Goal: Task Accomplishment & Management: Manage account settings

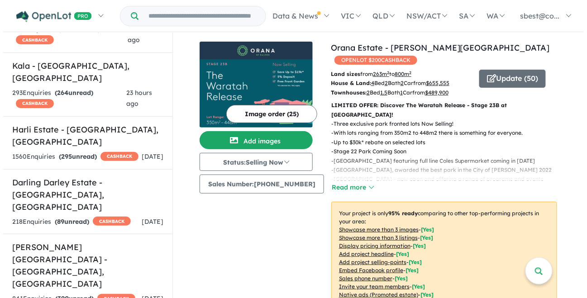
scroll to position [373, 0]
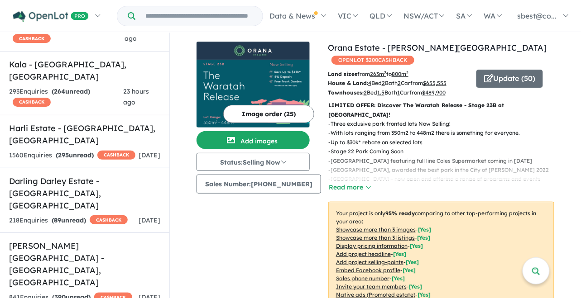
click at [114, 240] on h5 "[PERSON_NAME][GEOGRAPHIC_DATA] - [GEOGRAPHIC_DATA] , [GEOGRAPHIC_DATA]" at bounding box center [84, 264] width 151 height 49
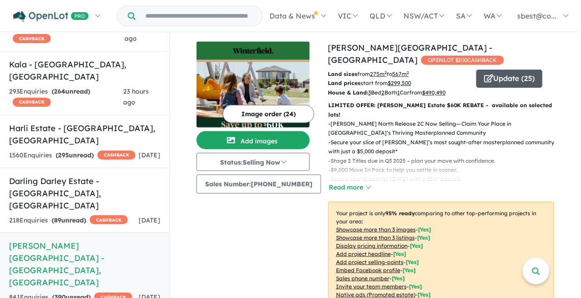
click at [490, 72] on button "Update ( 25 )" at bounding box center [509, 79] width 66 height 18
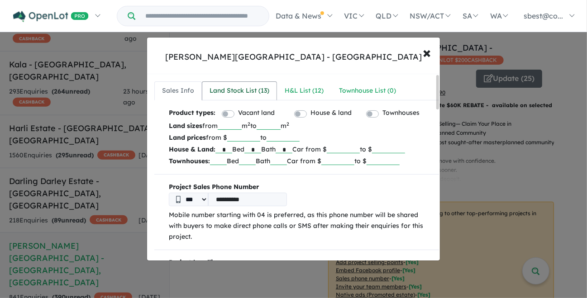
click at [232, 96] on div "Land Stock List ( 13 )" at bounding box center [240, 91] width 60 height 11
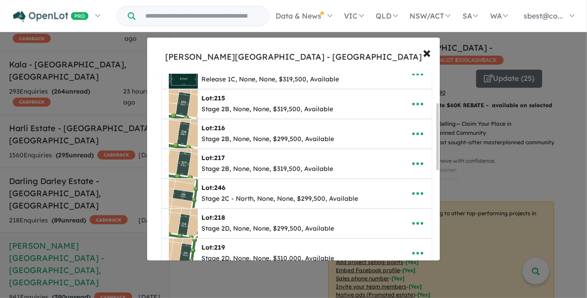
scroll to position [79, 0]
click at [417, 101] on icon "button" at bounding box center [418, 104] width 14 height 14
click at [404, 121] on link "Edit" at bounding box center [397, 126] width 67 height 21
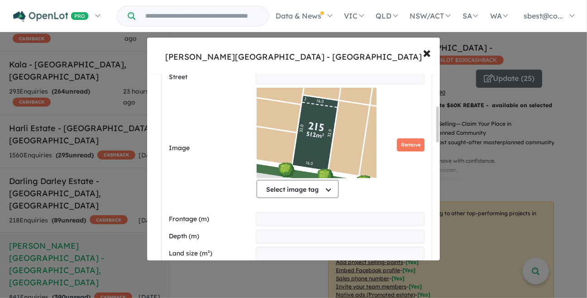
scroll to position [169, 0]
click at [409, 144] on button "Remove" at bounding box center [411, 144] width 28 height 13
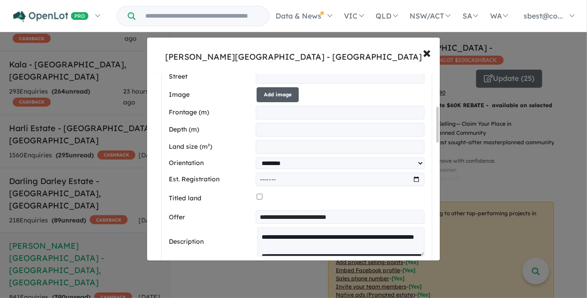
click at [283, 96] on button "Add image" at bounding box center [278, 94] width 42 height 15
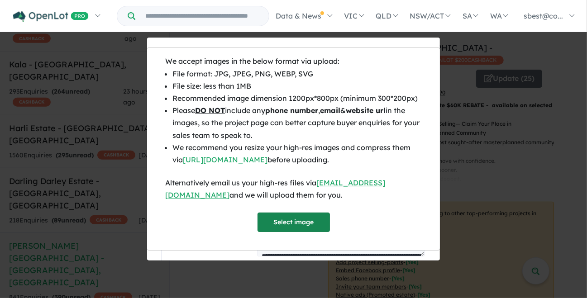
click at [295, 225] on button "Select image" at bounding box center [294, 222] width 72 height 19
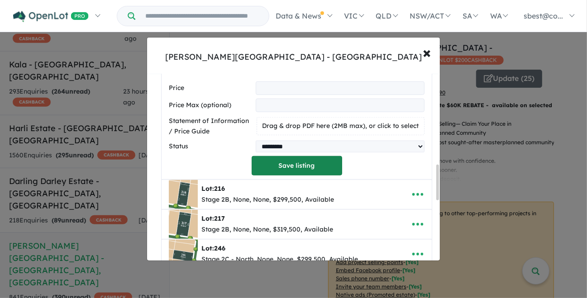
click at [272, 174] on button "Save listing" at bounding box center [297, 165] width 91 height 19
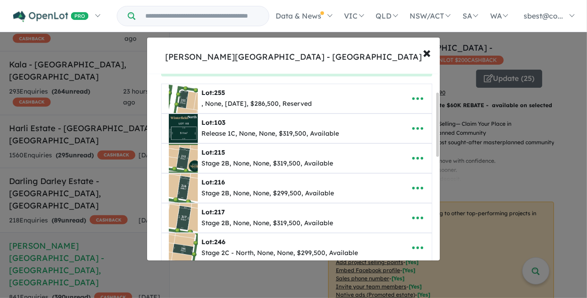
scroll to position [51, 0]
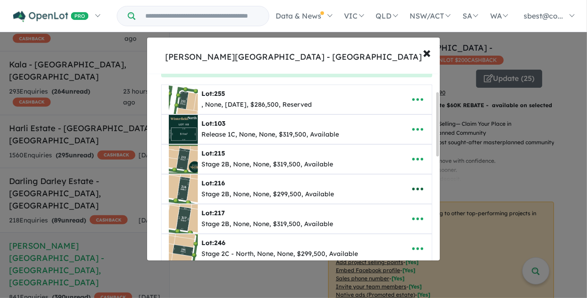
click at [414, 198] on button "button" at bounding box center [418, 189] width 28 height 21
click at [390, 129] on link "Edit" at bounding box center [397, 126] width 67 height 21
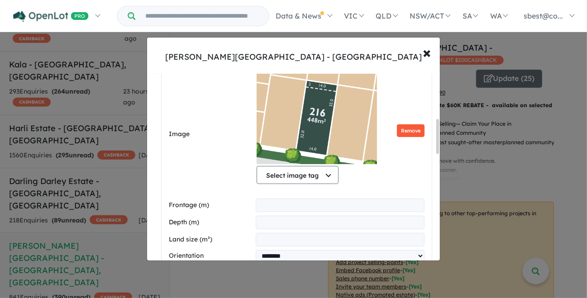
click at [407, 131] on button "Remove" at bounding box center [411, 131] width 28 height 13
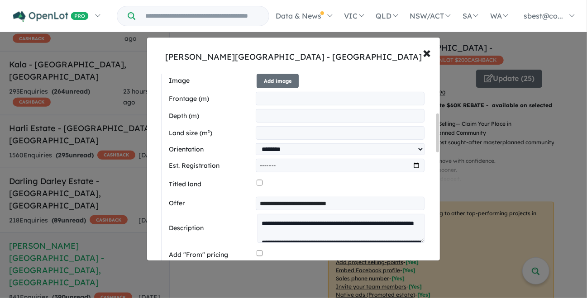
scroll to position [187, 0]
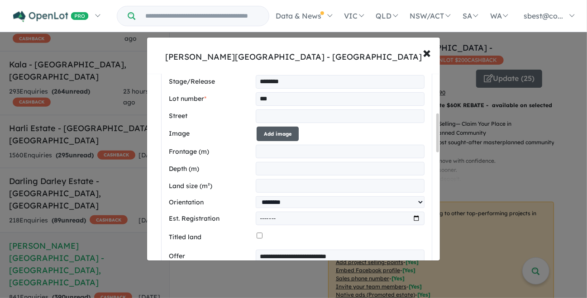
click at [280, 139] on button "Add image" at bounding box center [278, 134] width 42 height 15
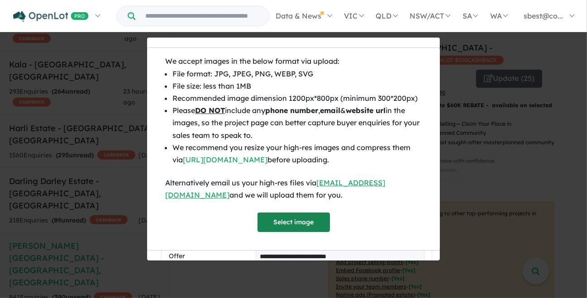
click at [306, 222] on button "Select image" at bounding box center [294, 222] width 72 height 19
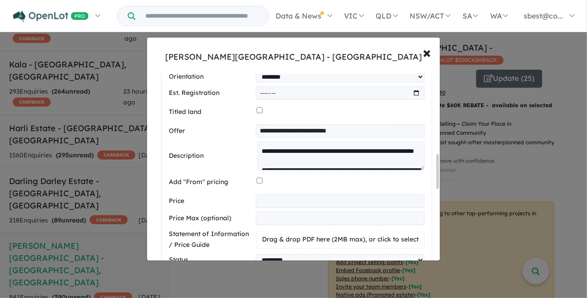
scroll to position [436, 0]
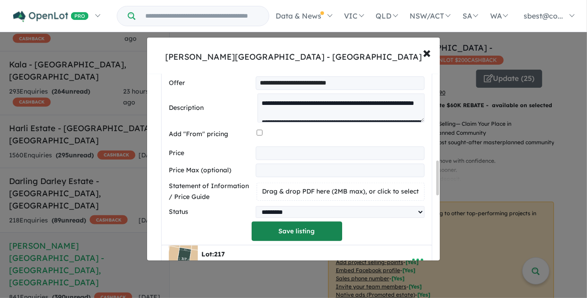
click at [298, 229] on button "Save listing" at bounding box center [297, 231] width 91 height 19
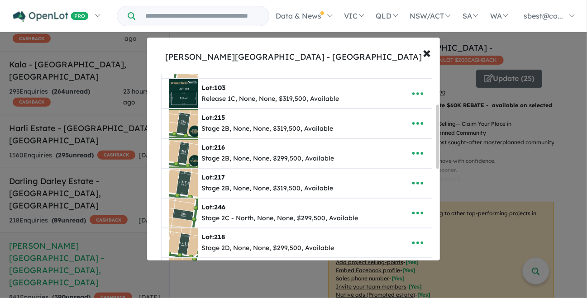
scroll to position [91, 0]
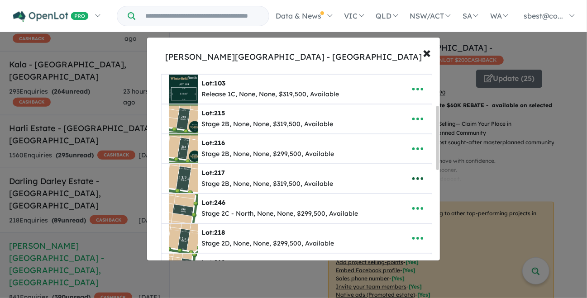
click at [411, 181] on icon "button" at bounding box center [418, 179] width 14 height 14
click at [401, 201] on link "Edit" at bounding box center [397, 201] width 67 height 21
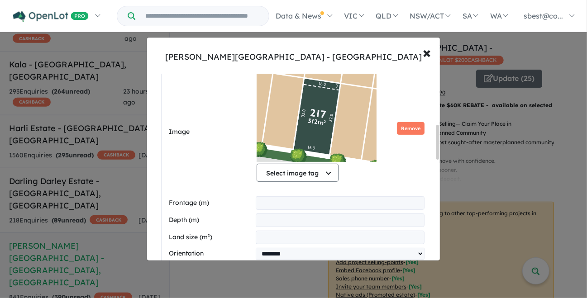
scroll to position [274, 0]
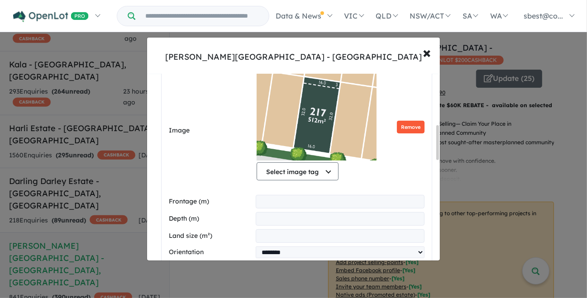
click at [409, 121] on button "Remove" at bounding box center [411, 127] width 28 height 13
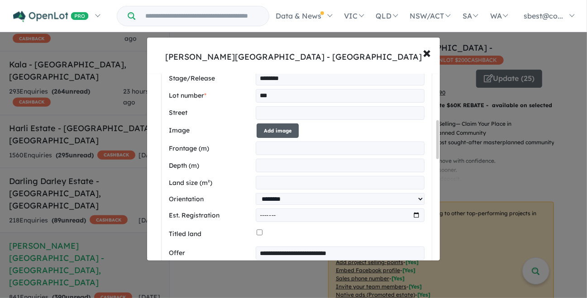
click at [292, 129] on button "Add image" at bounding box center [278, 131] width 42 height 15
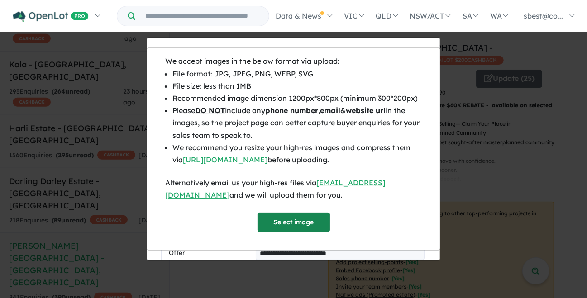
click at [292, 217] on button "Select image" at bounding box center [294, 222] width 72 height 19
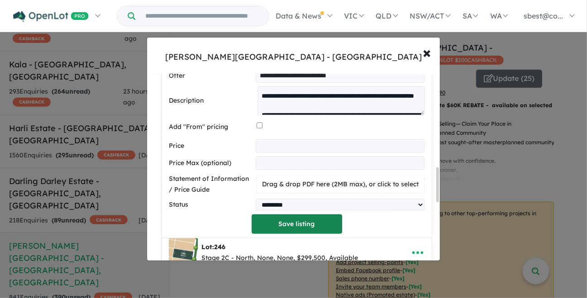
click at [313, 228] on button "Save listing" at bounding box center [297, 224] width 91 height 19
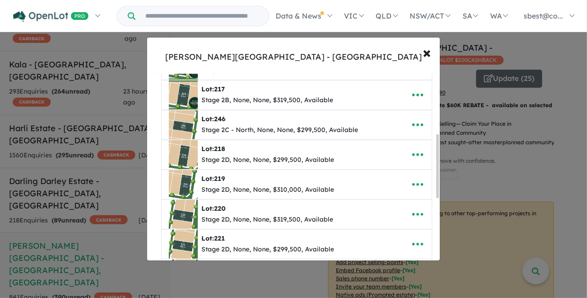
scroll to position [181, 0]
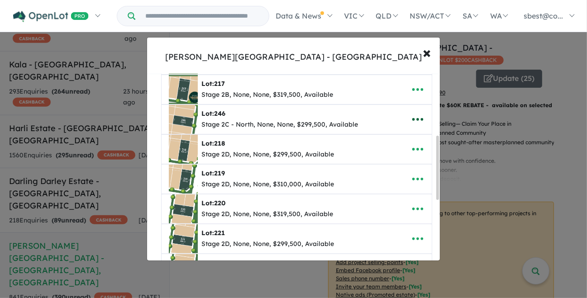
click at [417, 114] on icon "button" at bounding box center [418, 120] width 14 height 14
click at [399, 145] on link "Edit" at bounding box center [397, 142] width 67 height 21
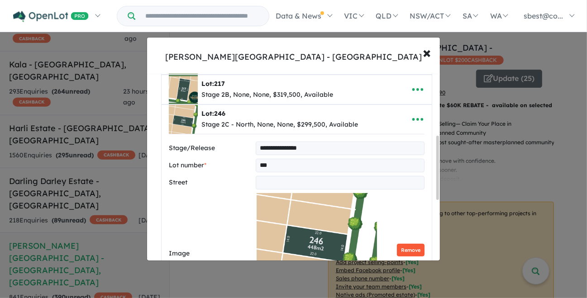
click at [415, 249] on button "Remove" at bounding box center [411, 250] width 28 height 13
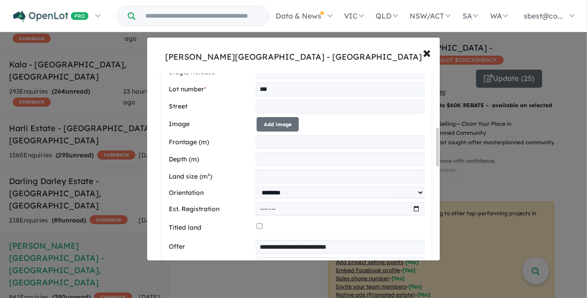
scroll to position [257, 0]
click at [265, 122] on button "Add image" at bounding box center [278, 124] width 42 height 15
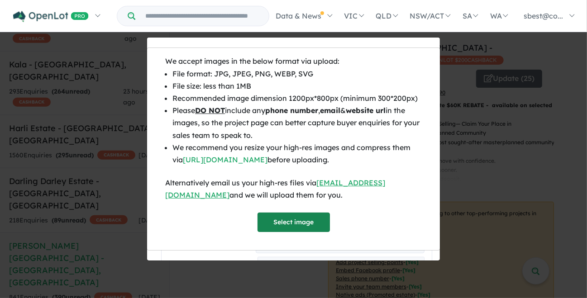
click at [310, 221] on button "Select image" at bounding box center [294, 222] width 72 height 19
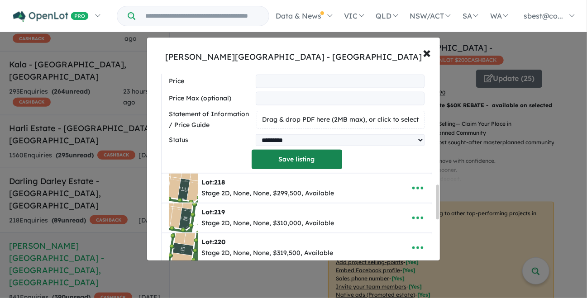
click at [330, 165] on button "Save listing" at bounding box center [297, 159] width 91 height 19
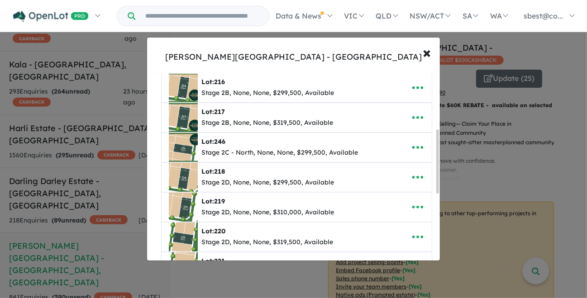
scroll to position [162, 0]
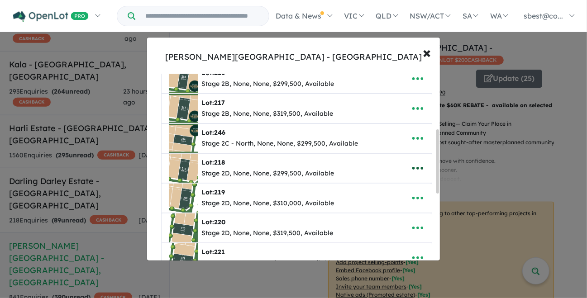
click at [417, 163] on icon "button" at bounding box center [418, 169] width 14 height 14
click at [403, 189] on link "Edit" at bounding box center [397, 191] width 67 height 21
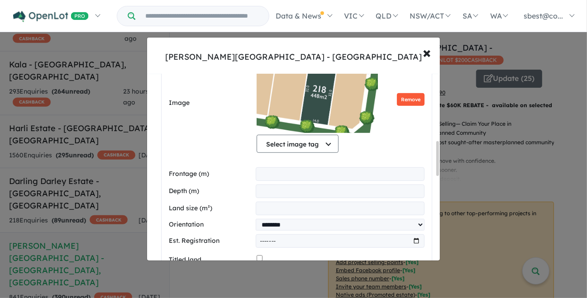
click at [417, 98] on button "Remove" at bounding box center [411, 99] width 28 height 13
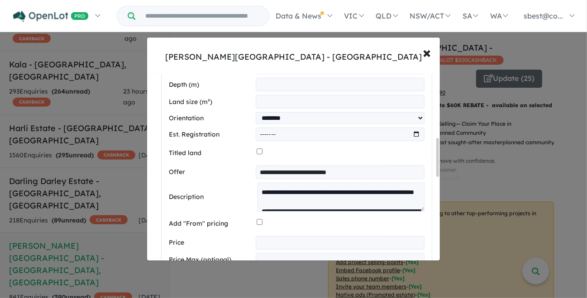
scroll to position [308, 0]
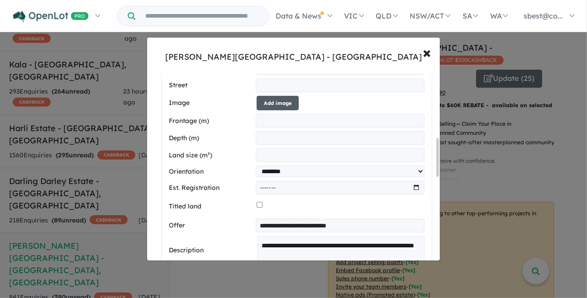
click at [281, 108] on button "Add image" at bounding box center [278, 103] width 42 height 15
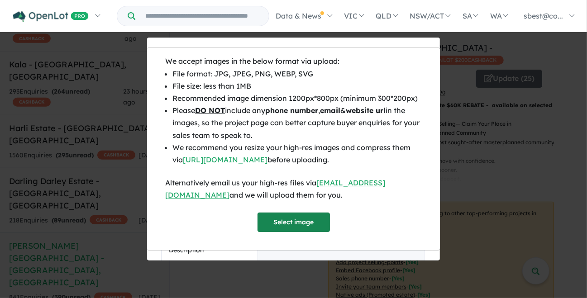
click at [291, 222] on button "Select image" at bounding box center [294, 222] width 72 height 19
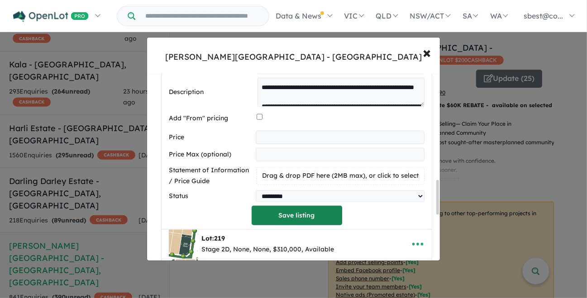
click at [293, 216] on button "Save listing" at bounding box center [297, 215] width 91 height 19
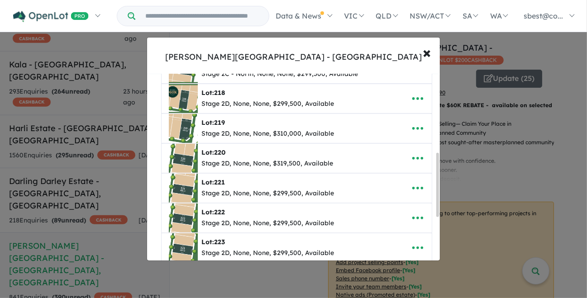
scroll to position [232, 0]
click at [416, 122] on icon "button" at bounding box center [418, 128] width 14 height 14
click at [402, 147] on link "Edit" at bounding box center [397, 150] width 67 height 21
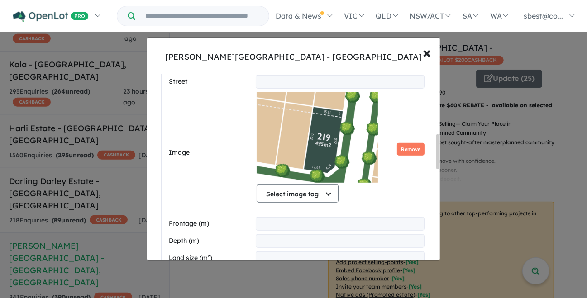
scroll to position [345, 0]
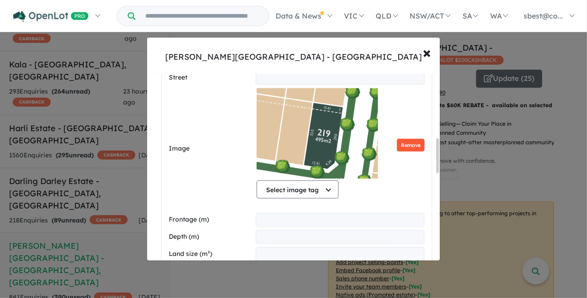
click at [407, 140] on button "Remove" at bounding box center [411, 145] width 28 height 13
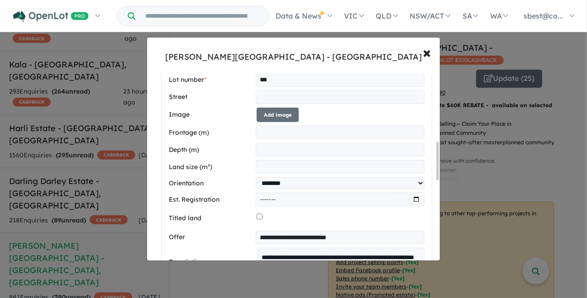
scroll to position [326, 0]
click at [281, 118] on button "Add image" at bounding box center [278, 115] width 42 height 15
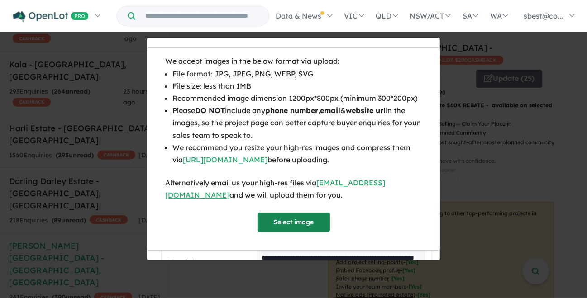
click at [307, 224] on button "Select image" at bounding box center [294, 222] width 72 height 19
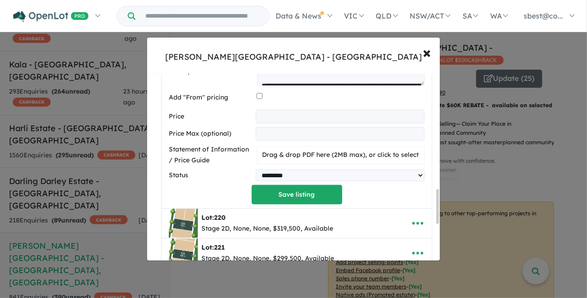
click at [308, 191] on button "Save listing" at bounding box center [297, 194] width 91 height 19
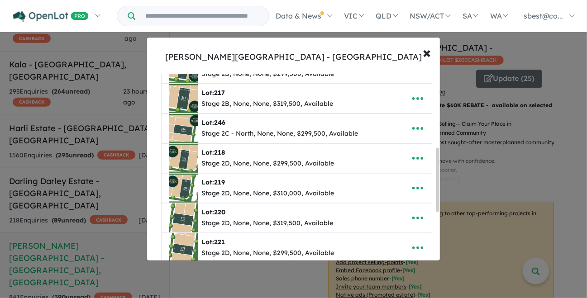
scroll to position [234, 0]
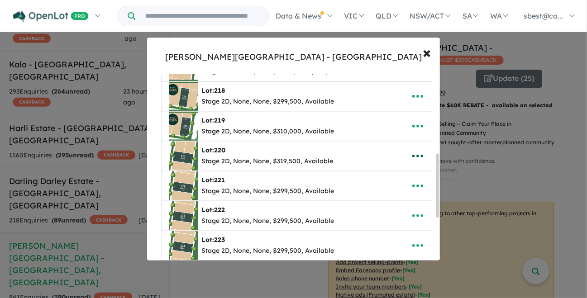
click at [414, 153] on icon "button" at bounding box center [418, 156] width 14 height 14
click at [393, 185] on link "Edit" at bounding box center [397, 178] width 67 height 21
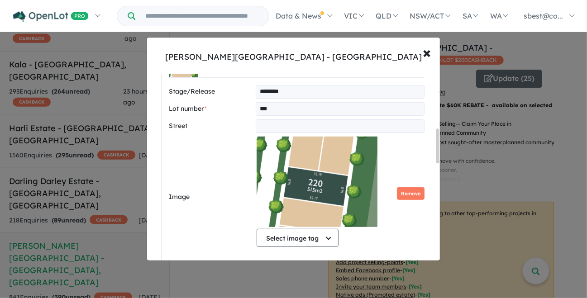
scroll to position [331, 0]
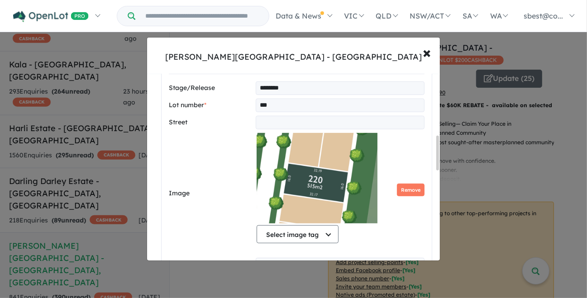
click at [411, 196] on div "Select image tag Select image tag Floorplan Aerial Location Map Masterplan Life…" at bounding box center [341, 190] width 168 height 114
click at [410, 192] on button "Remove" at bounding box center [411, 190] width 28 height 13
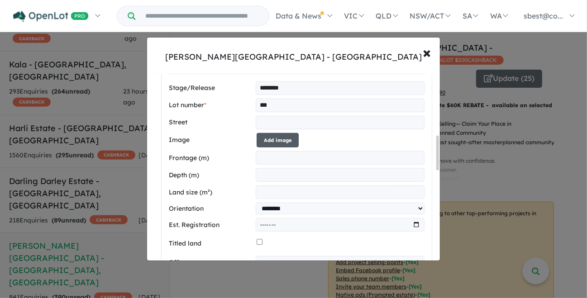
click at [283, 137] on button "Add image" at bounding box center [278, 140] width 42 height 15
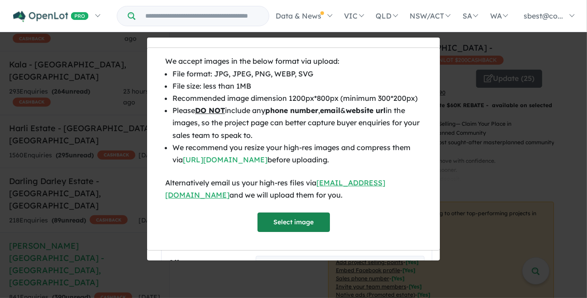
click at [290, 219] on button "Select image" at bounding box center [294, 222] width 72 height 19
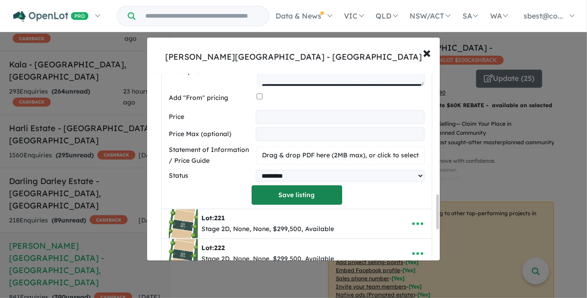
click at [323, 194] on button "Save listing" at bounding box center [297, 195] width 91 height 19
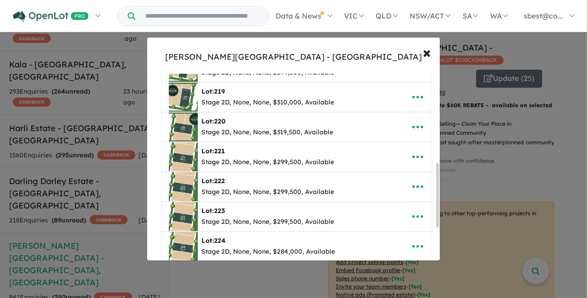
scroll to position [263, 0]
click at [413, 154] on icon "button" at bounding box center [418, 157] width 14 height 14
click at [393, 183] on link "Edit" at bounding box center [397, 179] width 67 height 21
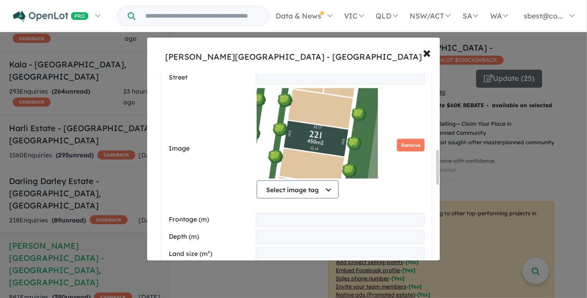
scroll to position [412, 0]
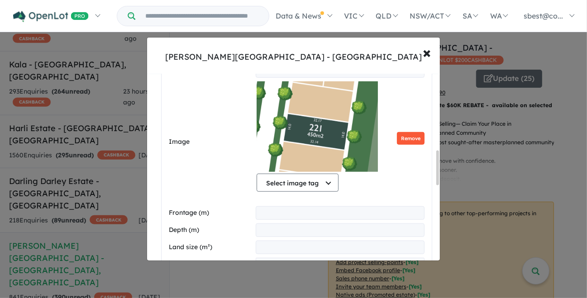
click at [404, 141] on button "Remove" at bounding box center [411, 138] width 28 height 13
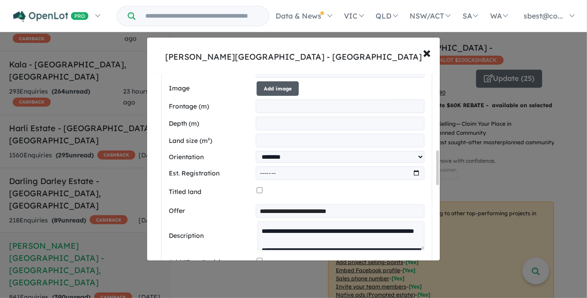
click at [283, 89] on button "Add image" at bounding box center [278, 88] width 42 height 15
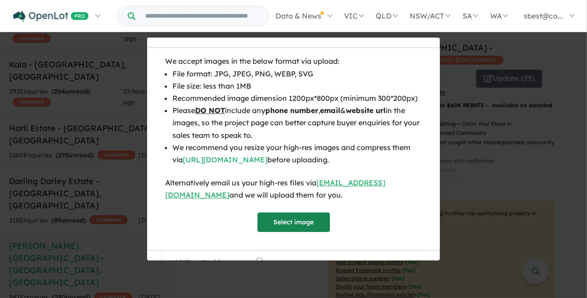
click at [306, 225] on button "Select image" at bounding box center [294, 222] width 72 height 19
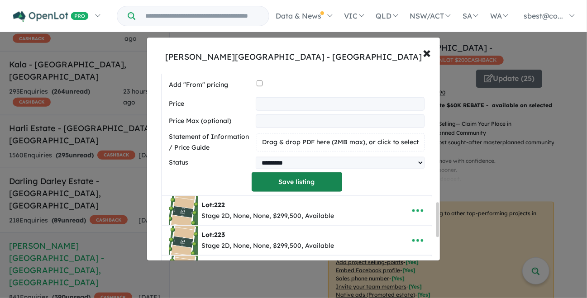
click at [315, 187] on button "Save listing" at bounding box center [297, 182] width 91 height 19
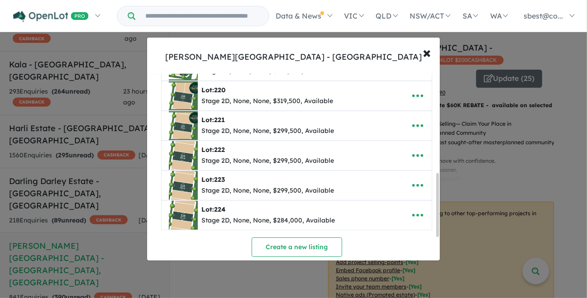
scroll to position [294, 0]
click at [411, 159] on icon "button" at bounding box center [418, 156] width 14 height 14
click at [403, 170] on link "Edit" at bounding box center [397, 178] width 67 height 21
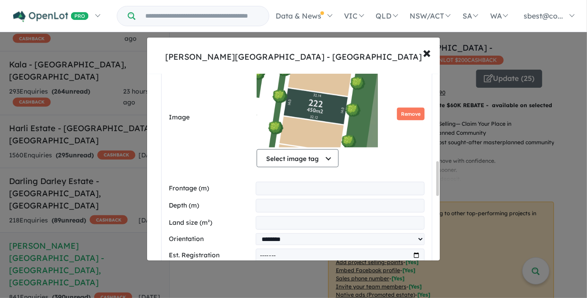
scroll to position [476, 0]
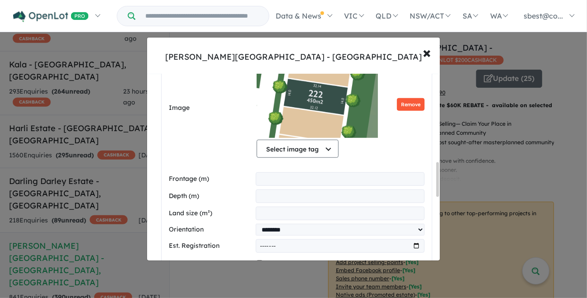
click at [402, 103] on button "Remove" at bounding box center [411, 104] width 28 height 13
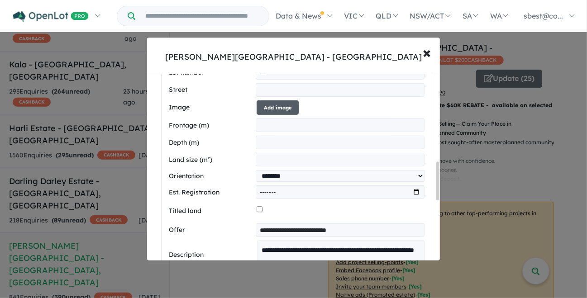
click at [281, 103] on button "Add image" at bounding box center [278, 108] width 42 height 15
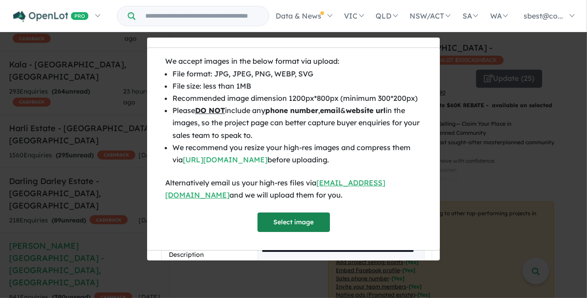
click at [297, 220] on button "Select image" at bounding box center [294, 222] width 72 height 19
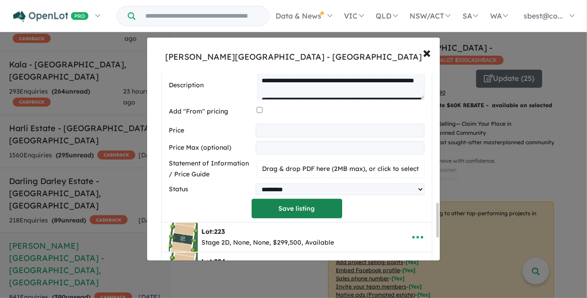
click at [272, 204] on button "Save listing" at bounding box center [297, 208] width 91 height 19
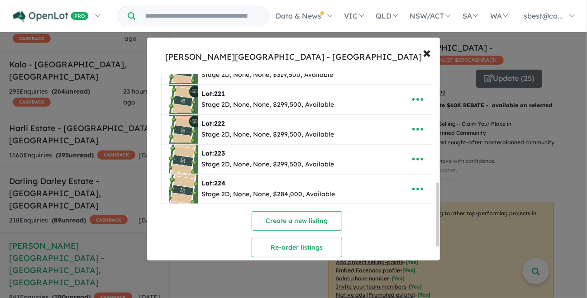
scroll to position [321, 0]
click at [400, 158] on span "Lot: 223 Stage 2D, None, None, $299,500, Available" at bounding box center [283, 158] width 242 height 29
click at [407, 158] on button "button" at bounding box center [418, 159] width 28 height 21
click at [398, 179] on link "Edit" at bounding box center [397, 181] width 67 height 21
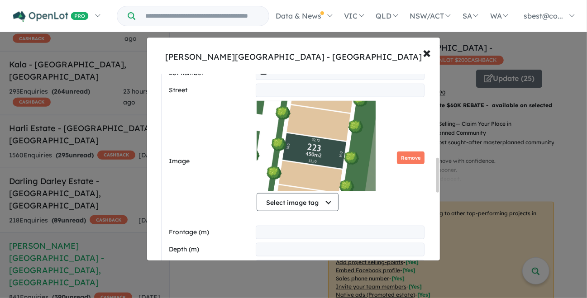
scroll to position [453, 0]
click at [411, 154] on button "Remove" at bounding box center [411, 157] width 28 height 13
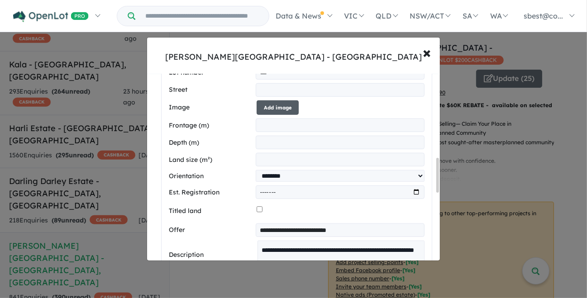
click at [290, 101] on button "Add image" at bounding box center [278, 108] width 42 height 15
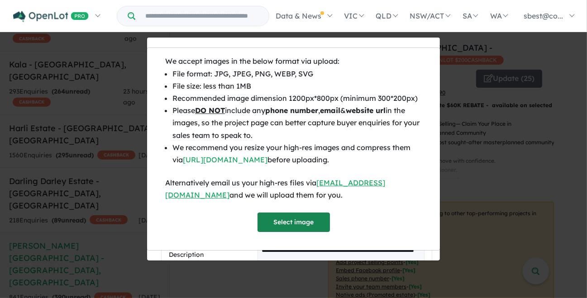
click at [296, 218] on button "Select image" at bounding box center [294, 222] width 72 height 19
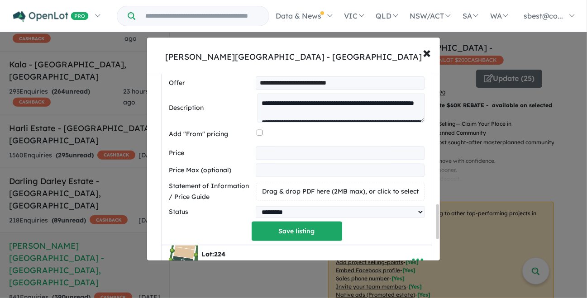
click at [320, 235] on button "Save listing" at bounding box center [297, 231] width 91 height 19
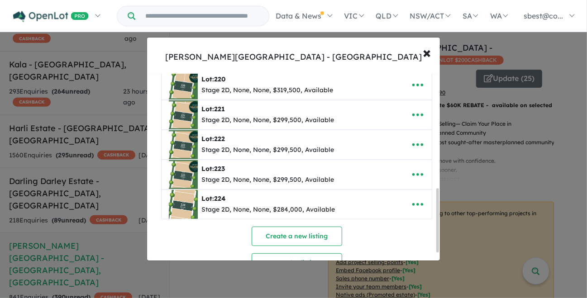
scroll to position [358, 0]
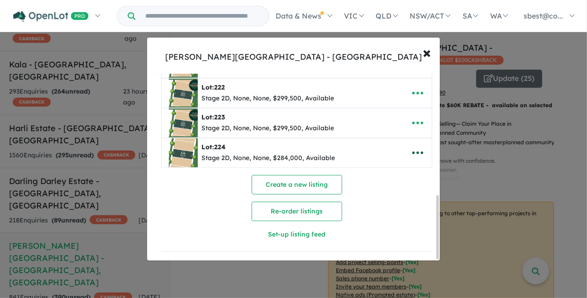
click at [411, 146] on icon "button" at bounding box center [418, 153] width 14 height 14
click at [396, 172] on link "Edit" at bounding box center [397, 175] width 67 height 21
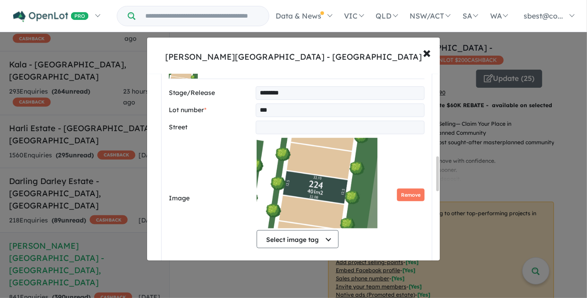
scroll to position [444, 0]
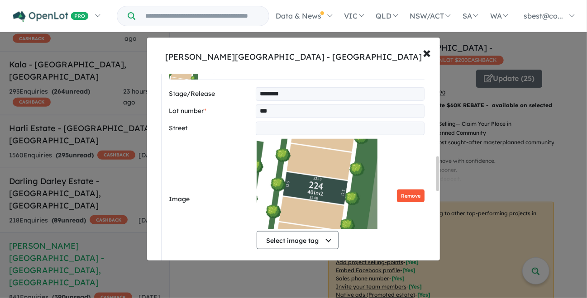
click at [411, 196] on button "Remove" at bounding box center [411, 196] width 28 height 13
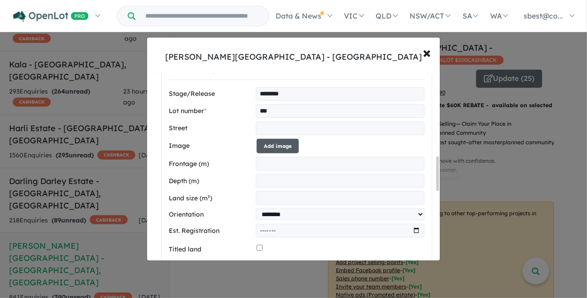
click at [286, 151] on button "Add image" at bounding box center [278, 146] width 42 height 15
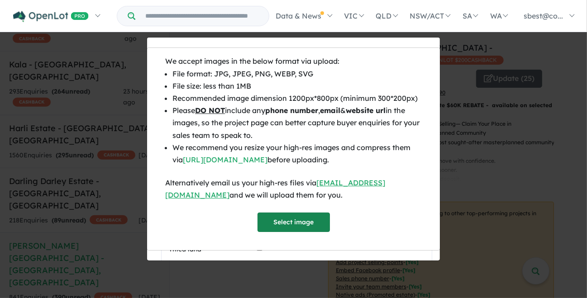
click at [305, 221] on button "Select image" at bounding box center [294, 222] width 72 height 19
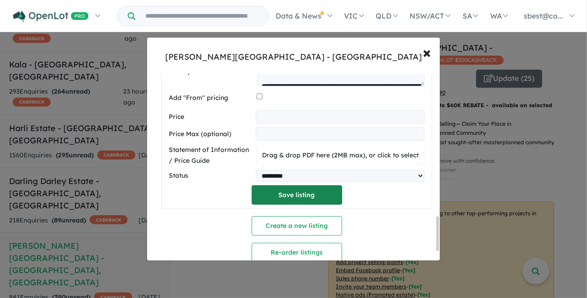
click at [312, 192] on button "Save listing" at bounding box center [297, 195] width 91 height 19
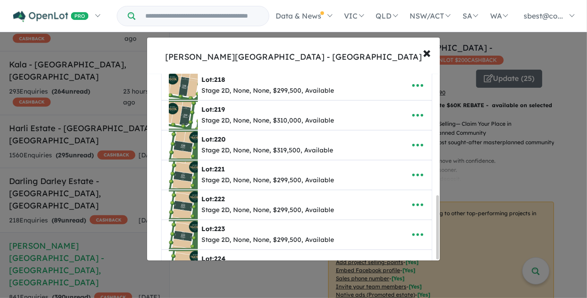
scroll to position [358, 0]
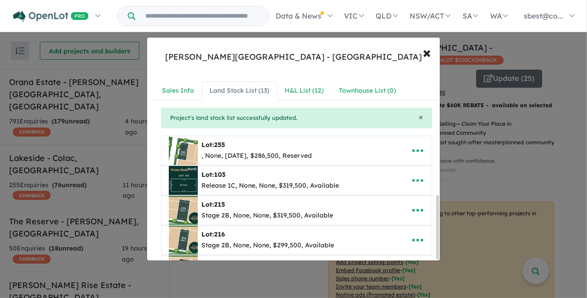
scroll to position [358, 0]
